Goal: Task Accomplishment & Management: Complete application form

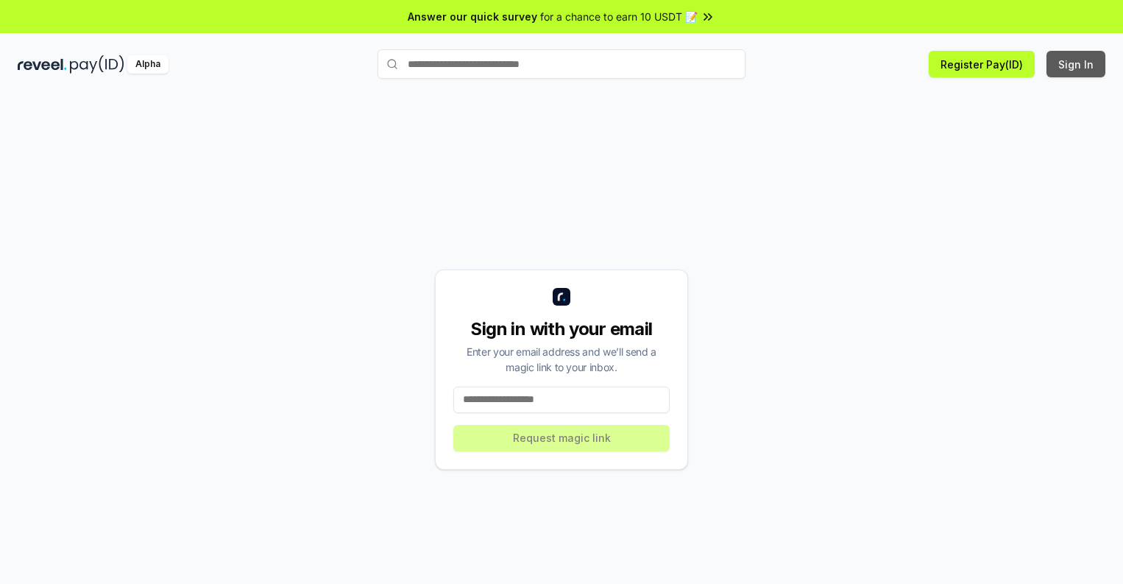
click at [1077, 64] on button "Sign In" at bounding box center [1076, 64] width 59 height 26
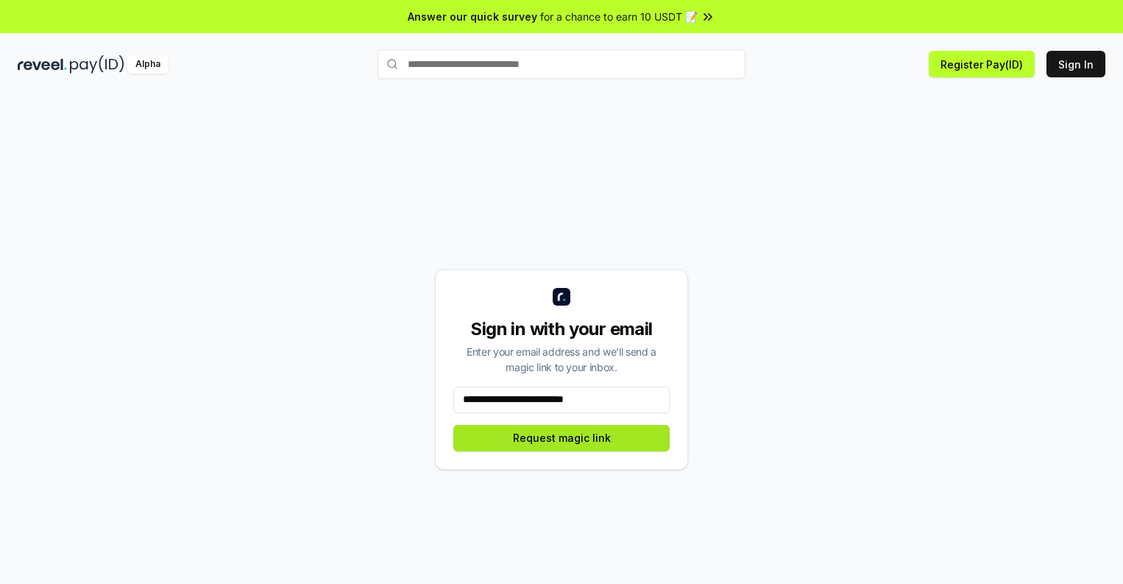
type input "**********"
click at [562, 437] on button "Request magic link" at bounding box center [561, 438] width 216 height 26
